Goal: Register for event/course

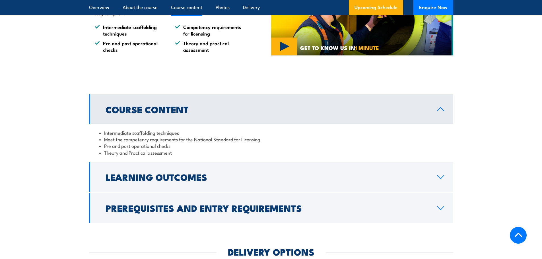
scroll to position [484, 0]
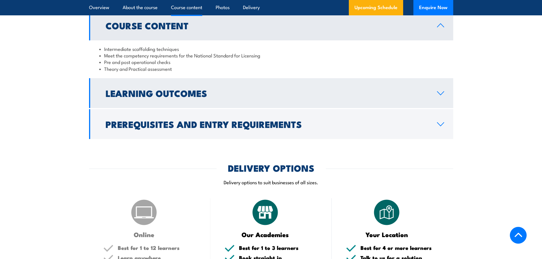
click at [296, 108] on link "Learning Outcomes" at bounding box center [271, 93] width 364 height 30
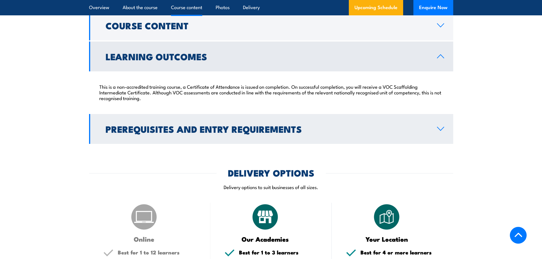
click at [305, 133] on h2 "Prerequisites and Entry Requirements" at bounding box center [267, 129] width 323 height 8
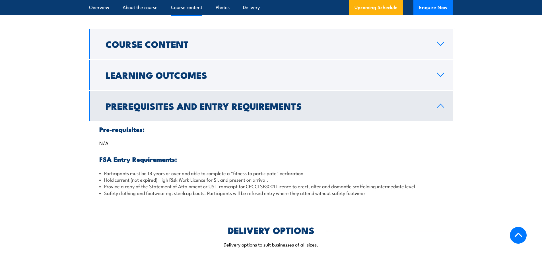
scroll to position [455, 0]
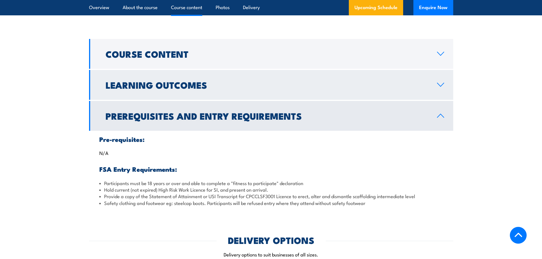
click at [317, 100] on link "Learning Outcomes" at bounding box center [271, 85] width 364 height 30
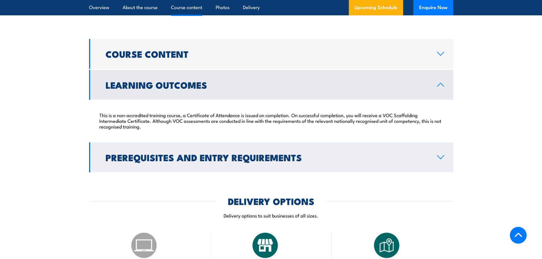
click at [296, 161] on h2 "Prerequisites and Entry Requirements" at bounding box center [267, 157] width 323 height 8
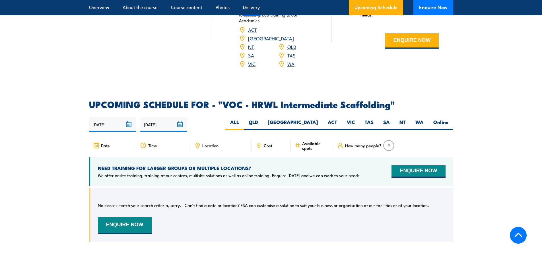
scroll to position [826, 0]
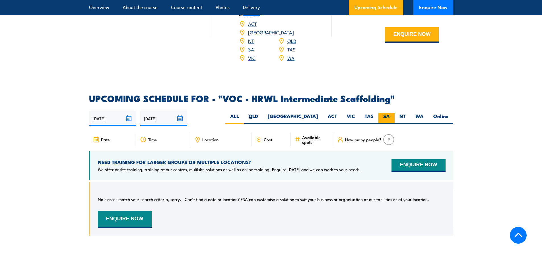
click at [391, 124] on label "SA" at bounding box center [387, 118] width 16 height 11
click at [391, 117] on input "SA" at bounding box center [392, 115] width 4 height 4
radio input "true"
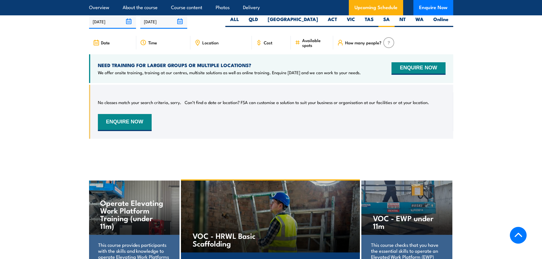
scroll to position [880, 0]
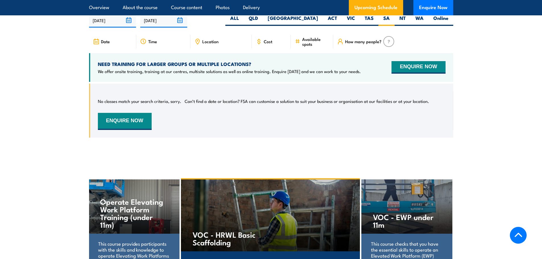
click at [109, 48] on div "Date" at bounding box center [112, 42] width 47 height 14
click at [102, 44] on span "Date" at bounding box center [105, 41] width 9 height 5
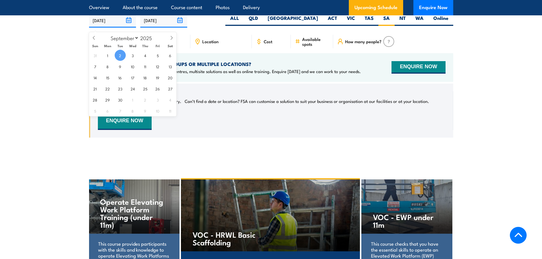
click at [125, 27] on input "[DATE]" at bounding box center [112, 20] width 47 height 15
click at [175, 26] on input "[DATE]" at bounding box center [163, 20] width 47 height 15
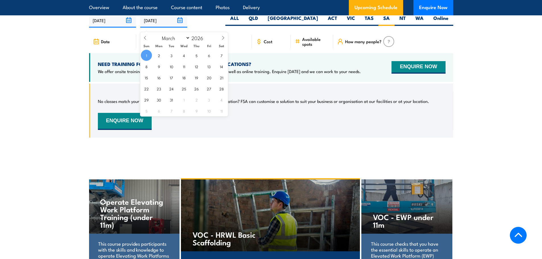
click at [178, 26] on input "[DATE]" at bounding box center [163, 20] width 47 height 15
click at [187, 134] on div "No classes match your search criteria, sorry. Can’t find a date or location? FS…" at bounding box center [271, 111] width 364 height 54
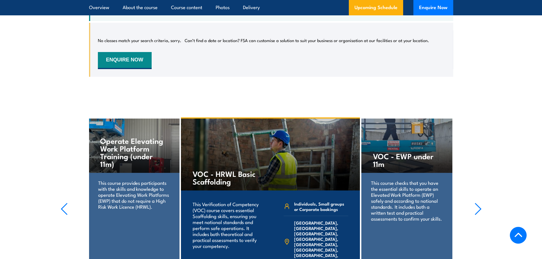
scroll to position [1022, 0]
